Goal: Navigation & Orientation: Understand site structure

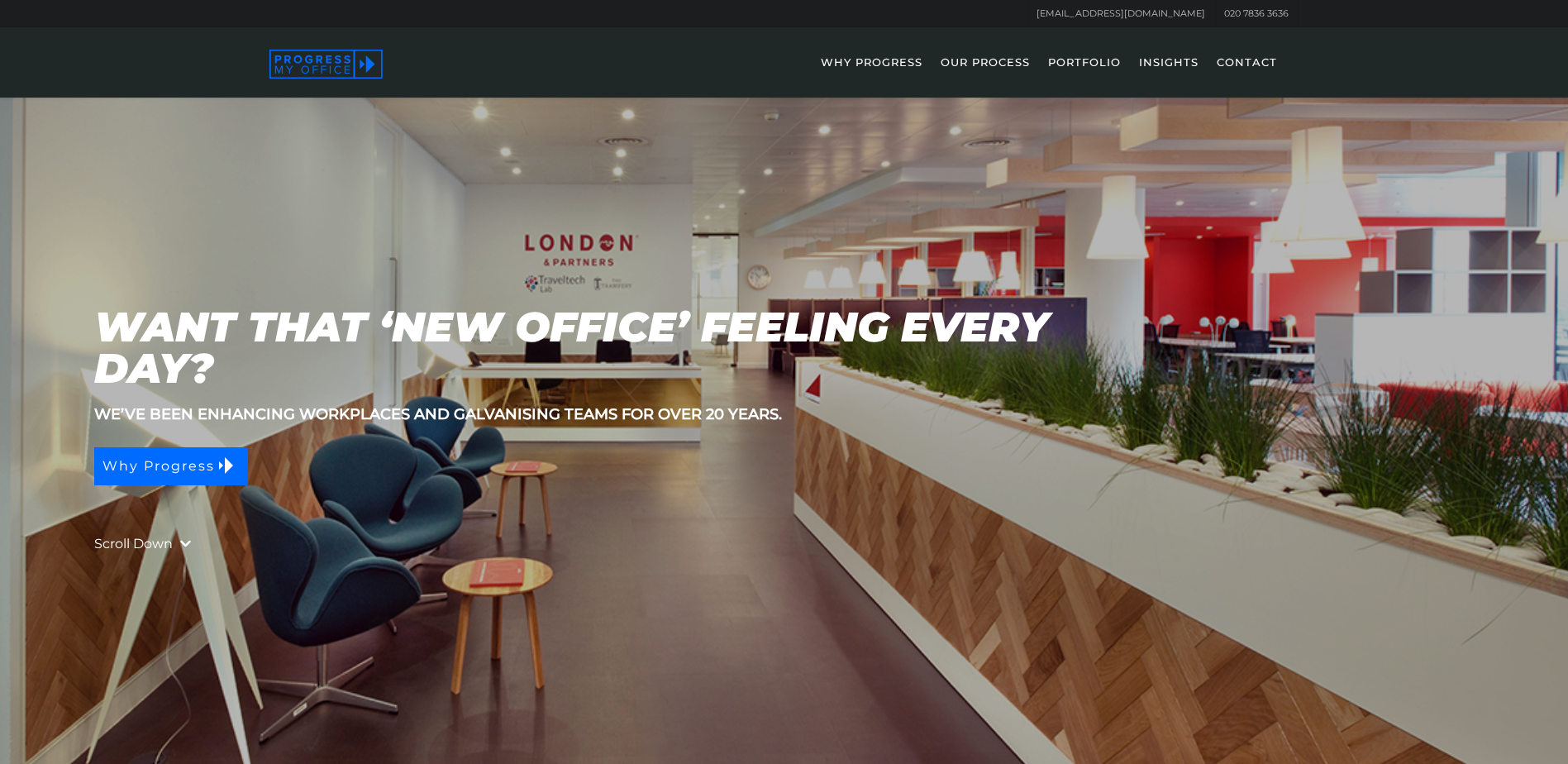
click at [987, 63] on link "OUR PROCESS" at bounding box center [986, 73] width 106 height 48
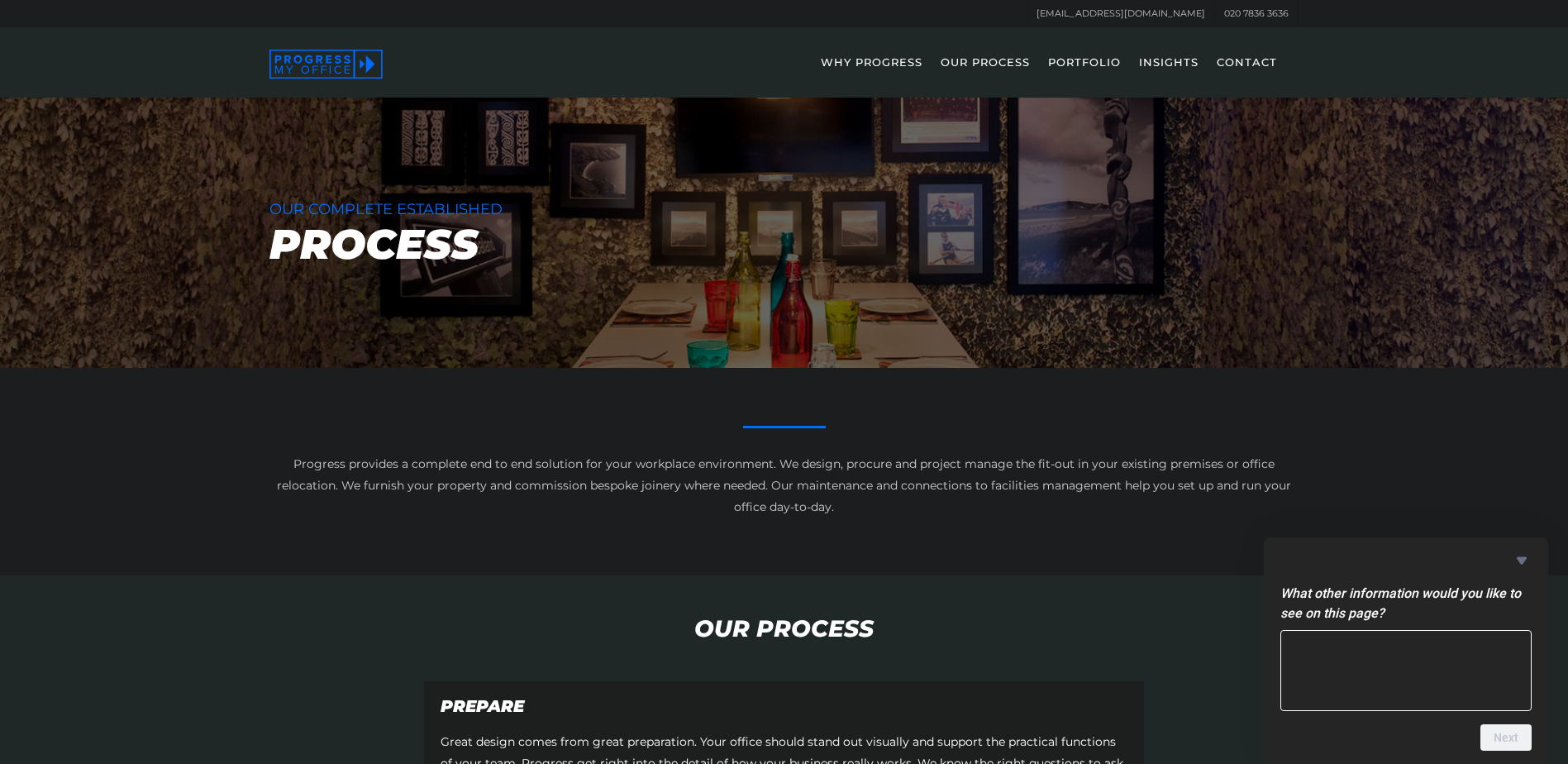
click at [331, 65] on icon at bounding box center [325, 64] width 113 height 29
